Goal: Task Accomplishment & Management: Manage account settings

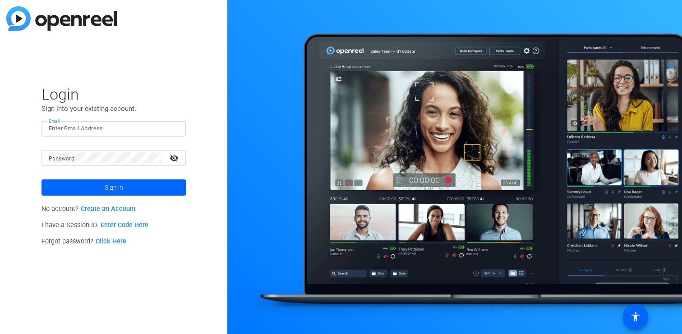
click at [78, 128] on input "Email" at bounding box center [114, 128] width 130 height 11
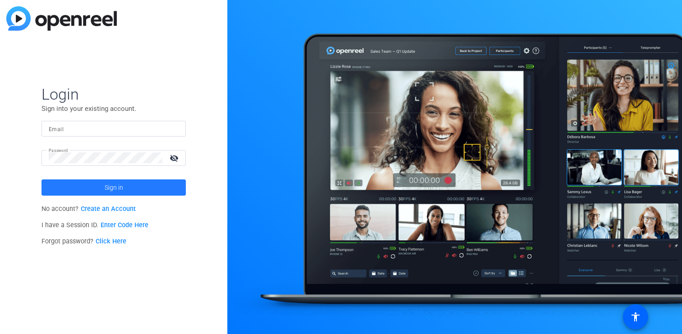
click at [86, 188] on span at bounding box center [114, 188] width 144 height 22
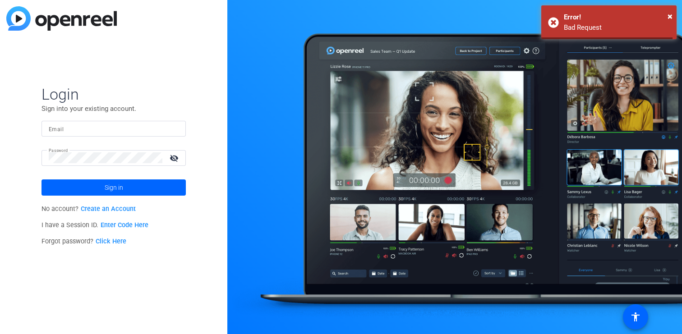
click at [76, 129] on input "Email" at bounding box center [114, 128] width 130 height 11
type input "[EMAIL_ADDRESS][PERSON_NAME][DOMAIN_NAME]"
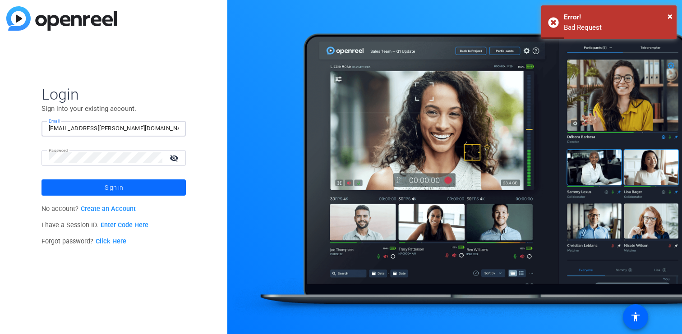
click at [106, 193] on span "Sign in" at bounding box center [114, 187] width 18 height 23
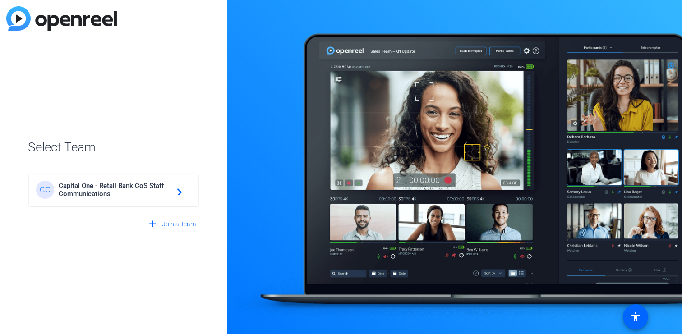
click at [182, 194] on div "CC Capital One - Retail Bank CoS Staff Communications navigate_next" at bounding box center [113, 190] width 155 height 18
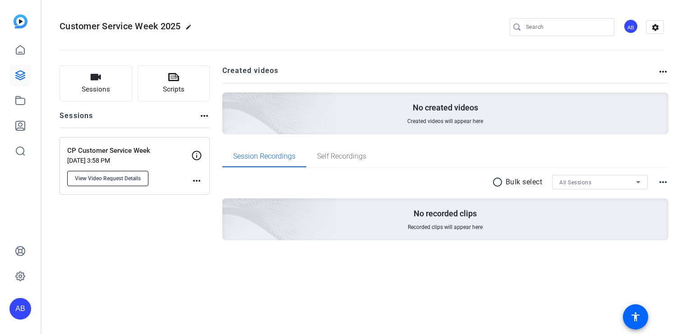
click at [120, 179] on span "View Video Request Details" at bounding box center [108, 178] width 66 height 7
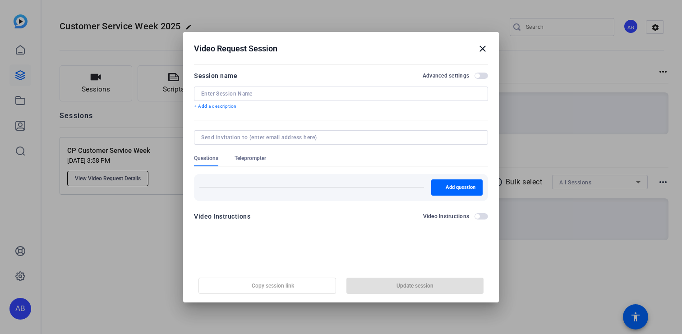
type input "CP Customer Service Week"
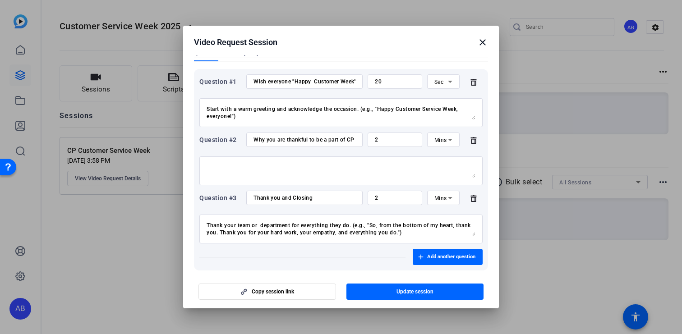
click at [480, 45] on mat-icon "close" at bounding box center [482, 42] width 11 height 11
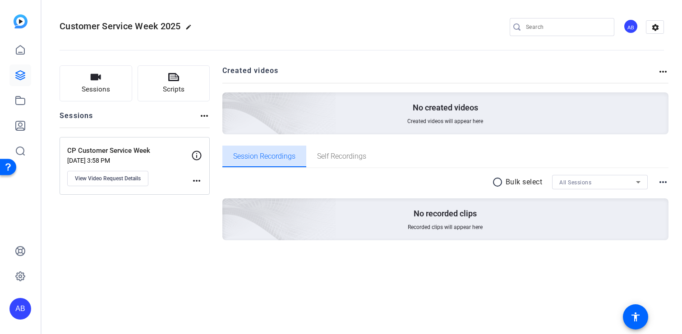
click at [272, 156] on span "Session Recordings" at bounding box center [264, 156] width 62 height 7
click at [168, 85] on span "Scripts" at bounding box center [174, 89] width 22 height 10
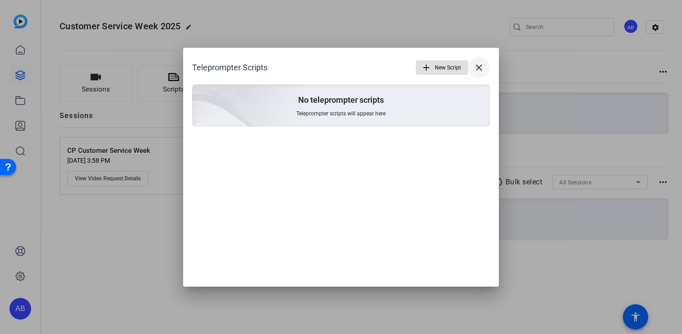
click at [483, 65] on mat-icon "close" at bounding box center [479, 67] width 11 height 11
